Goal: Feedback & Contribution: Submit feedback/report problem

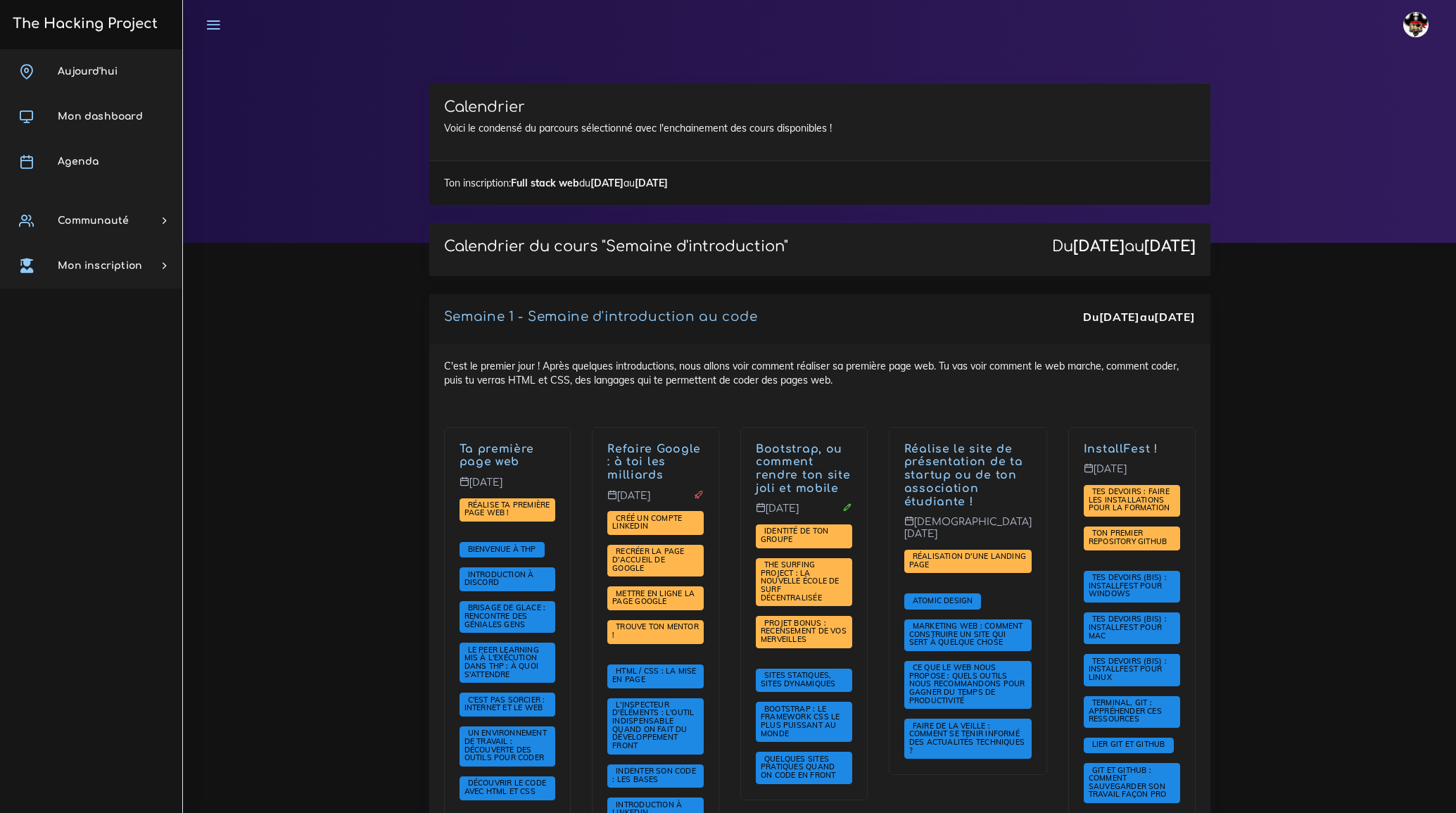
scroll to position [2174, 0]
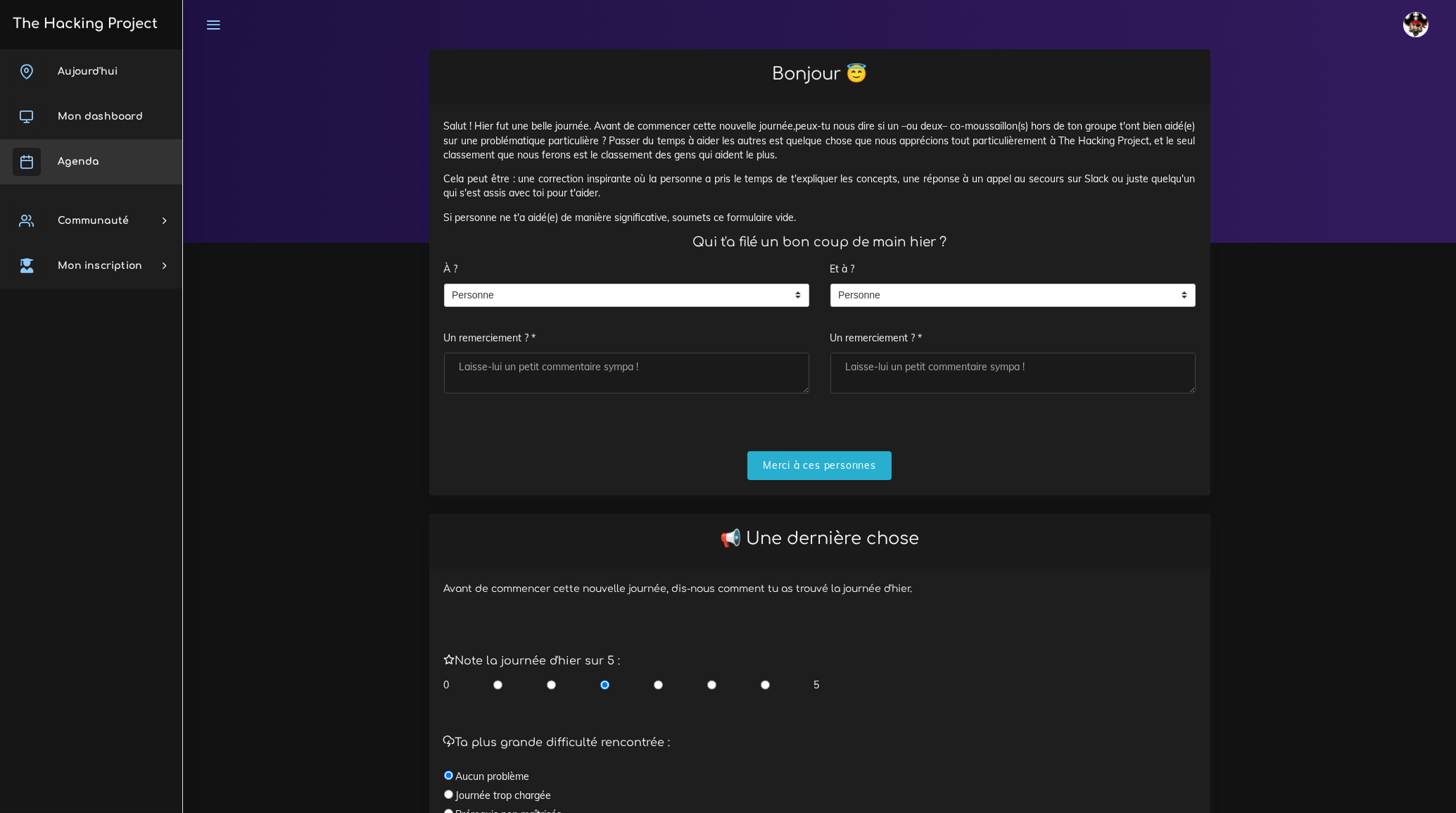
click at [82, 156] on span "Agenda" at bounding box center [77, 162] width 41 height 10
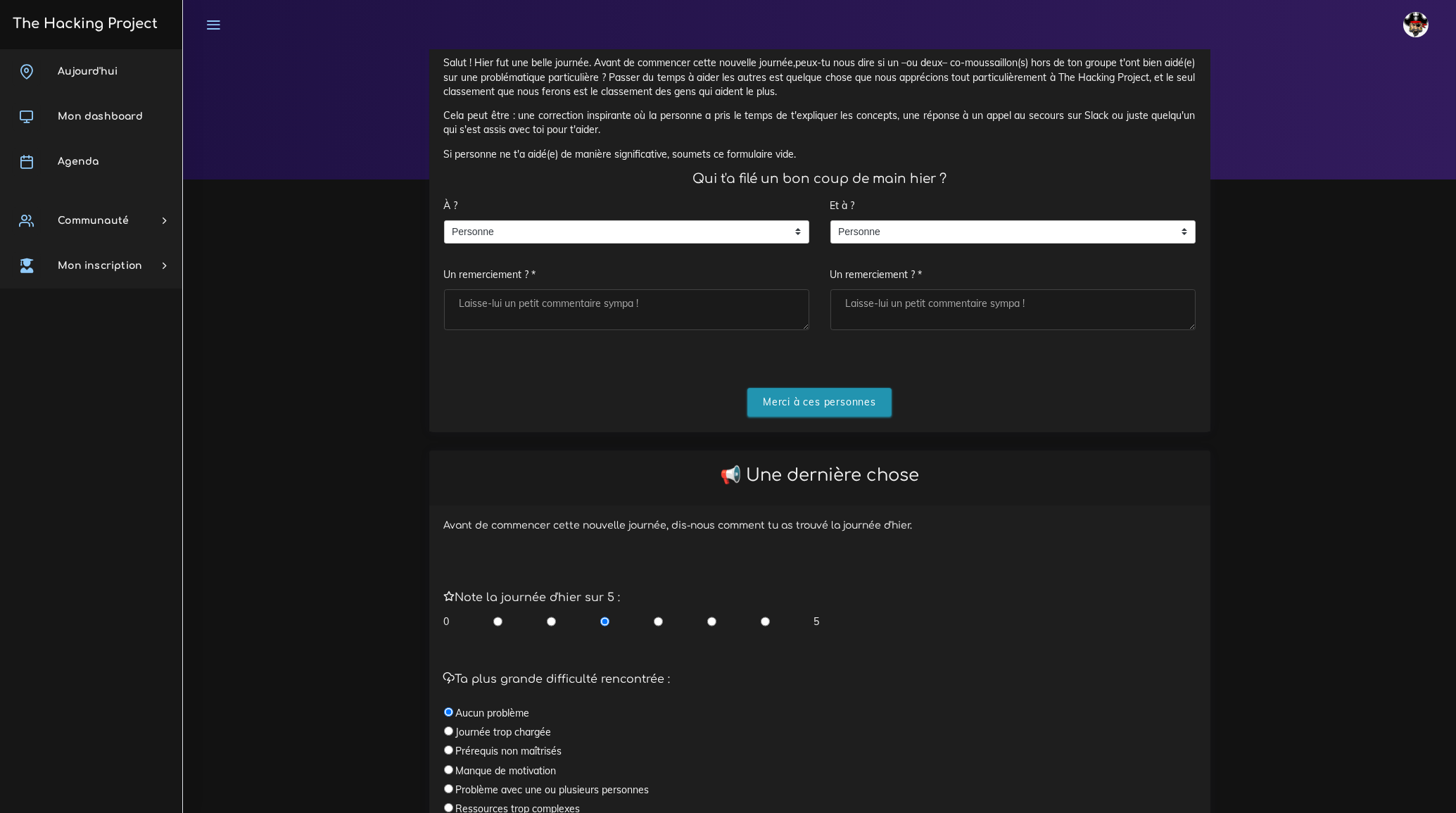
click at [835, 403] on input "Merci à ces personnes" at bounding box center [820, 402] width 144 height 29
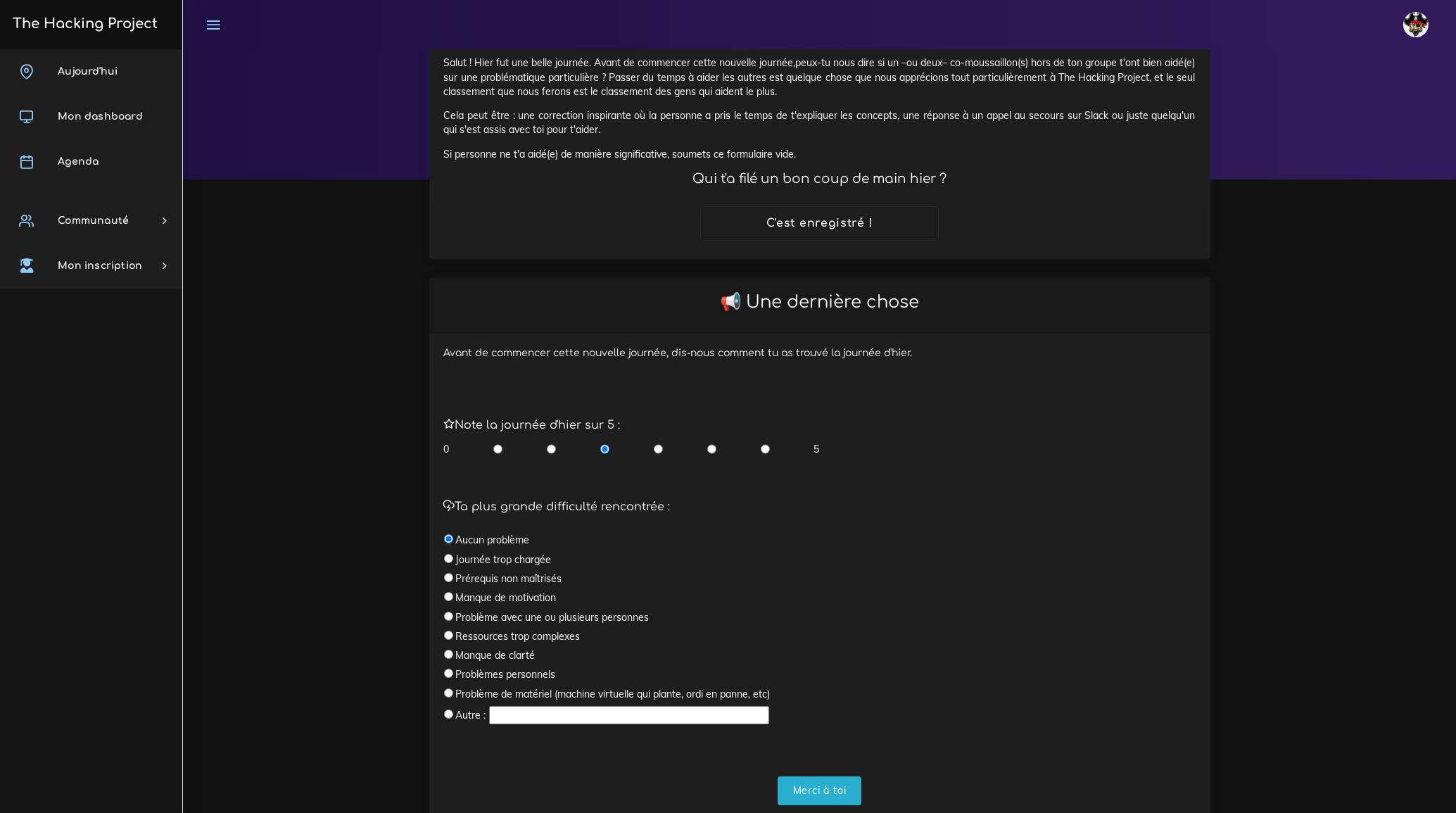
scroll to position [110, 0]
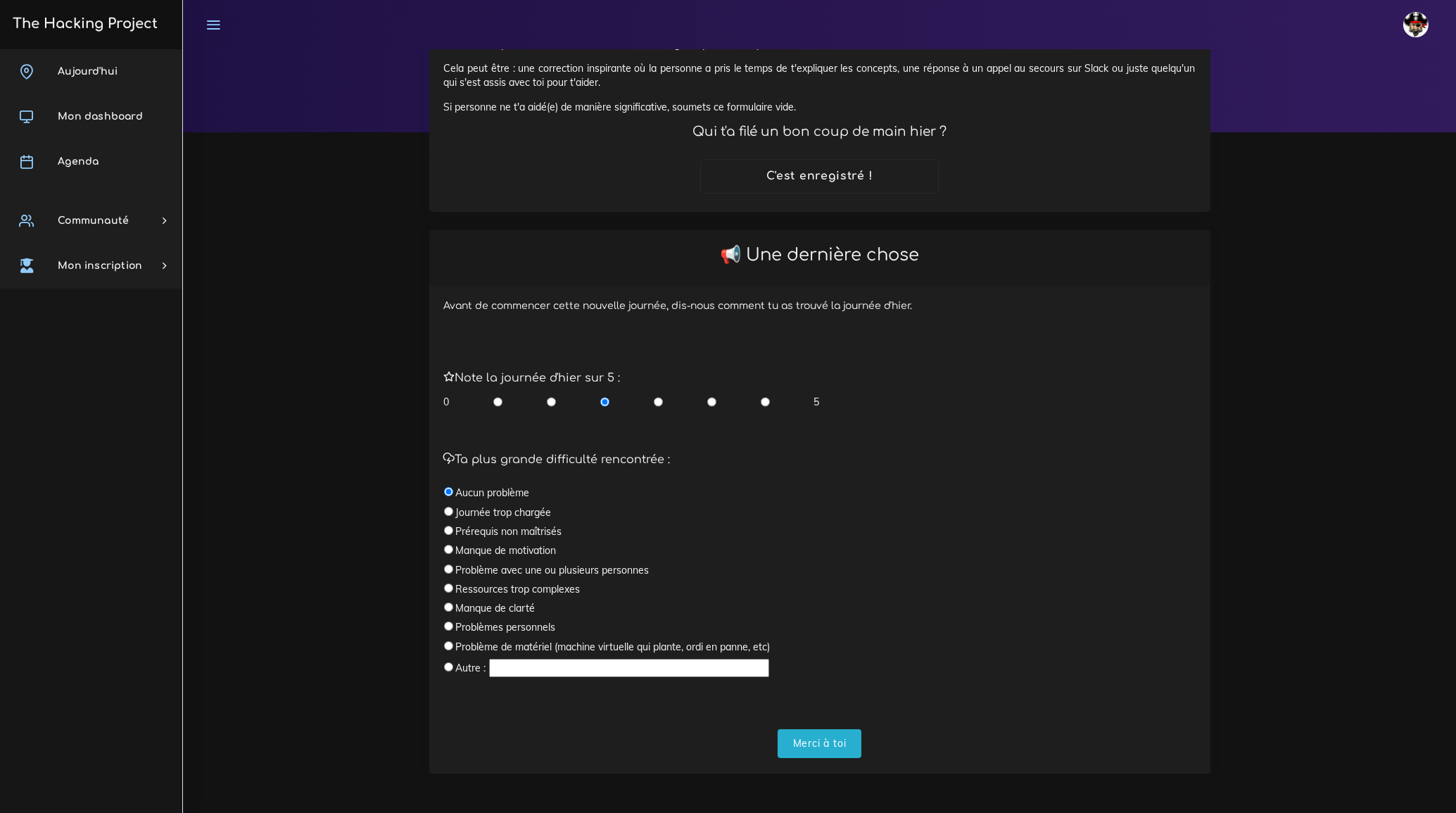
click at [710, 400] on input "radio" at bounding box center [712, 401] width 9 height 14
radio input "true"
click at [821, 743] on input "Merci à toi" at bounding box center [819, 743] width 84 height 29
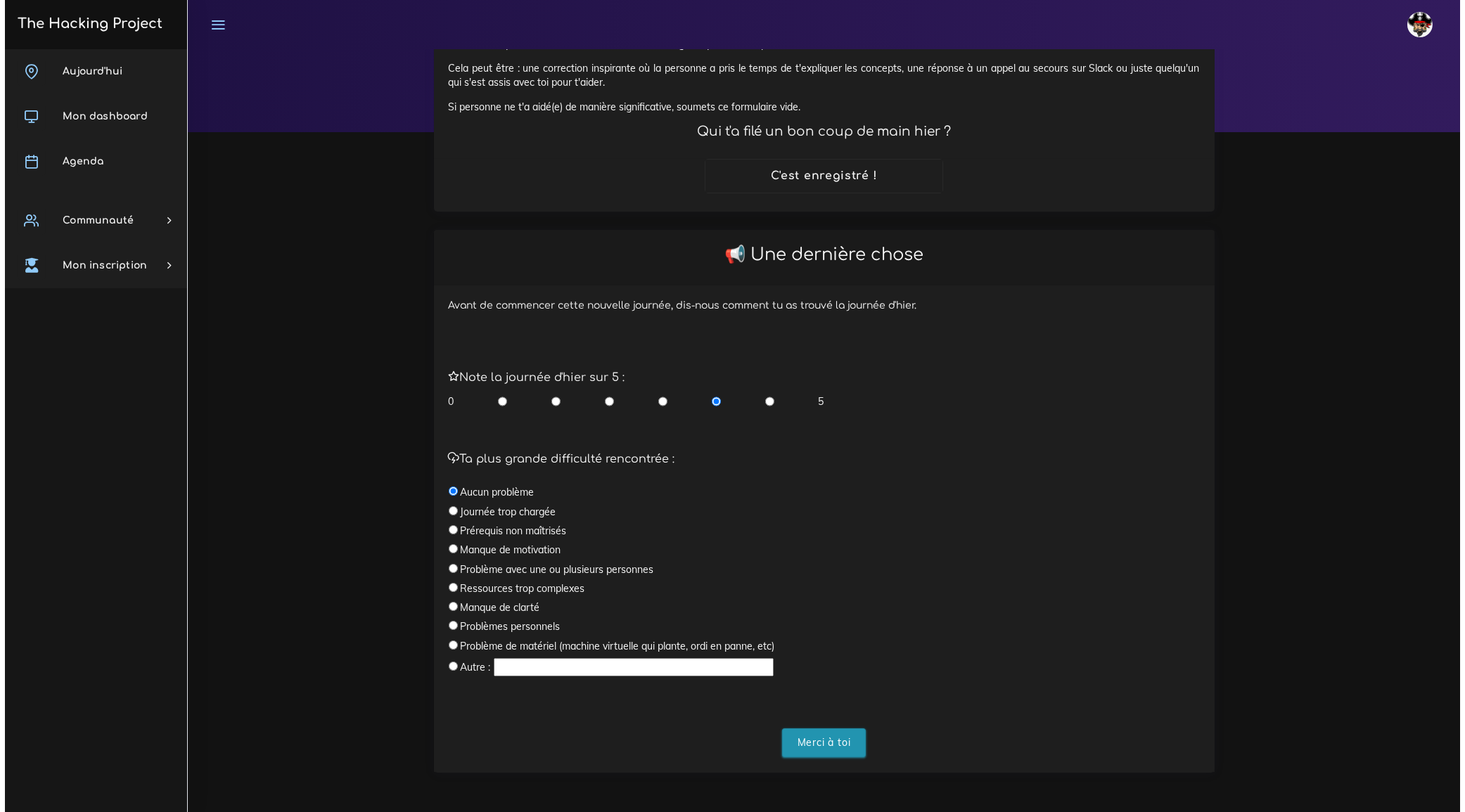
scroll to position [0, 0]
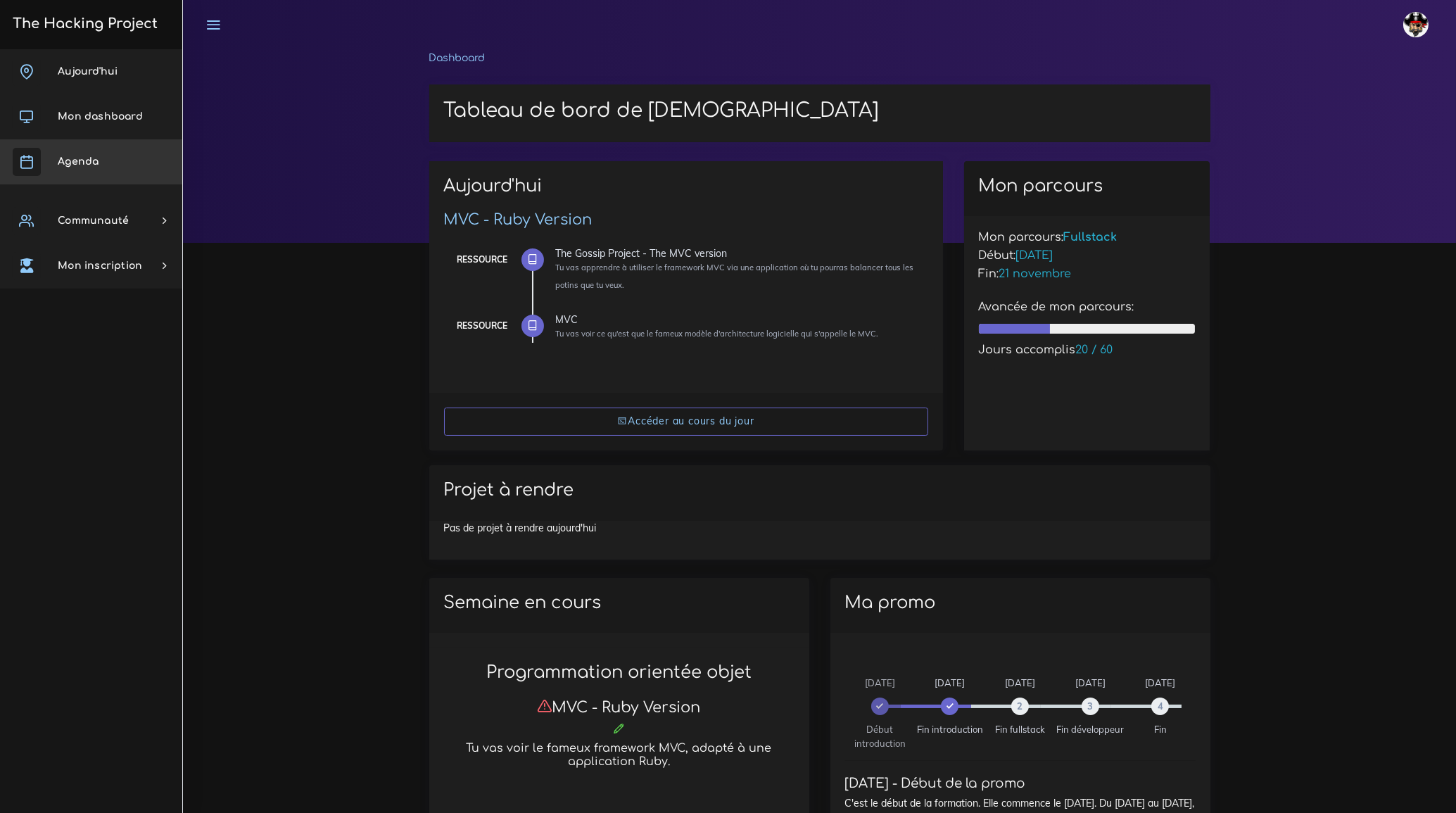
click at [57, 156] on link "Agenda" at bounding box center [91, 162] width 182 height 45
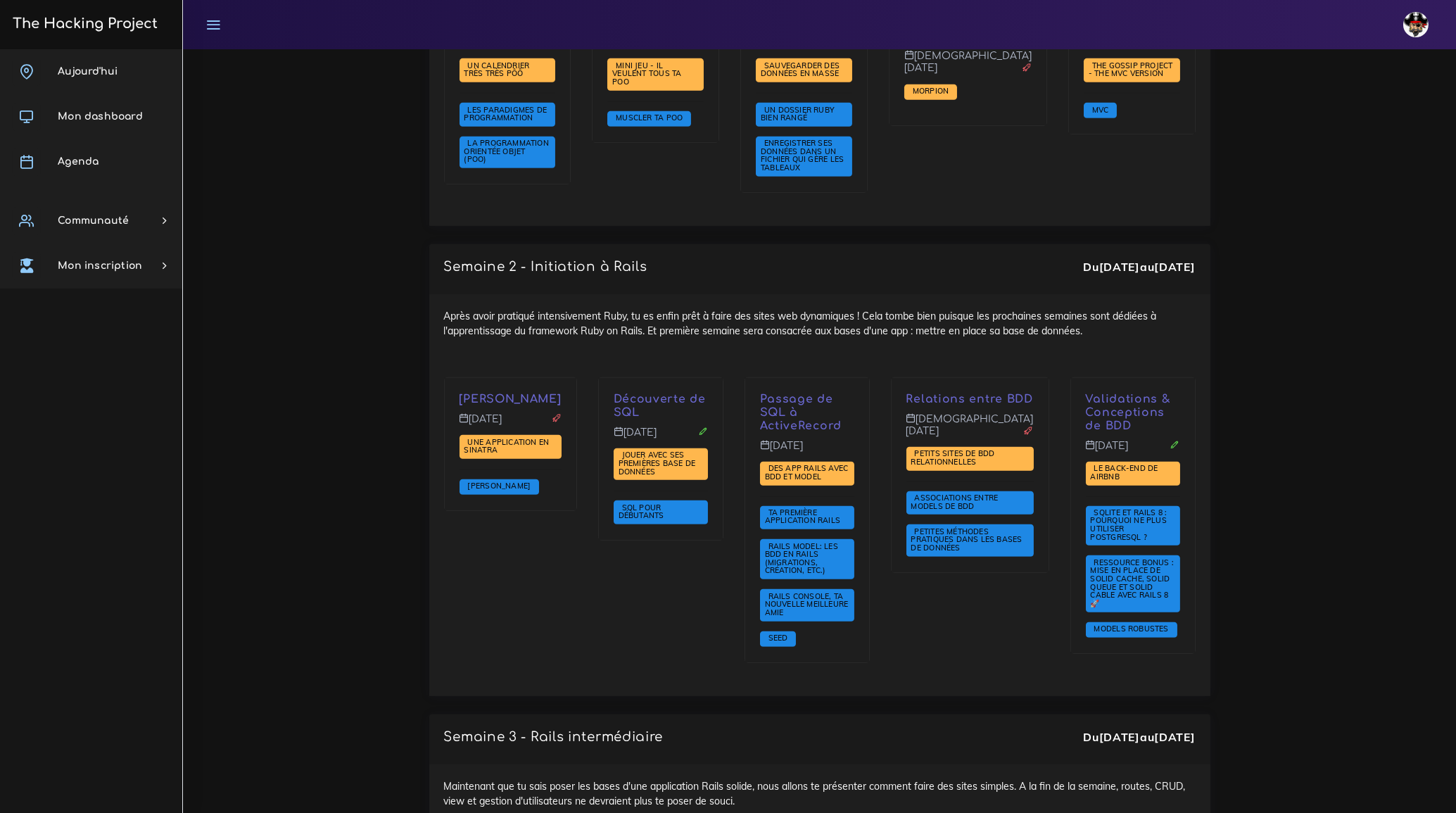
scroll to position [2111, 0]
